Goal: Information Seeking & Learning: Learn about a topic

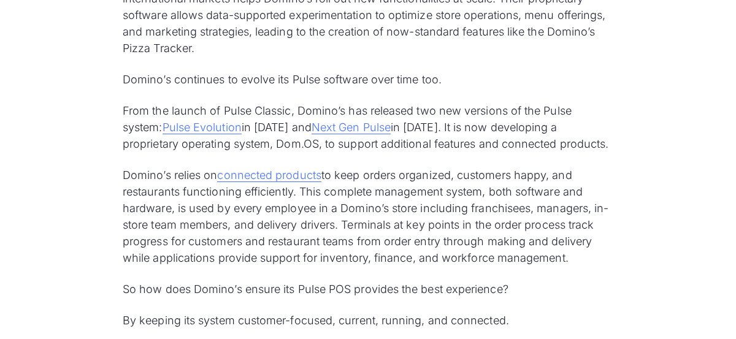
scroll to position [1006, 0]
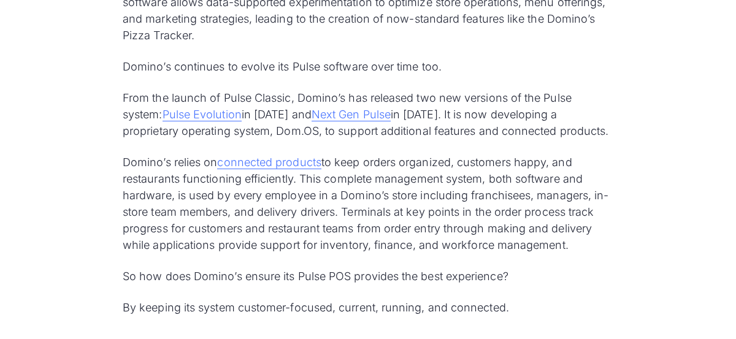
click at [220, 122] on p "From the launch of Pulse Classic, Domino’s has released two new versions of the…" at bounding box center [368, 115] width 491 height 50
click at [223, 114] on link "Pulse Evolution" at bounding box center [202, 115] width 79 height 14
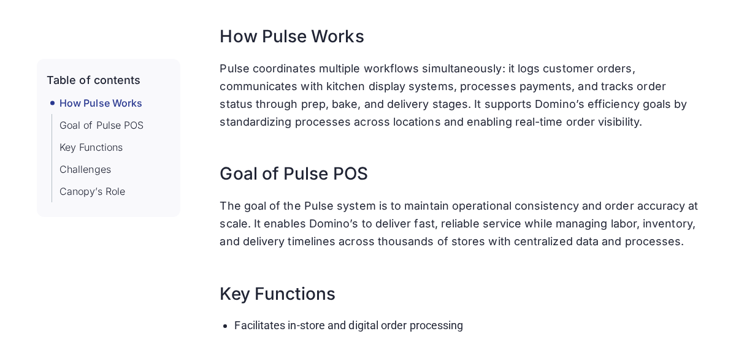
scroll to position [438, 0]
